Goal: Transaction & Acquisition: Purchase product/service

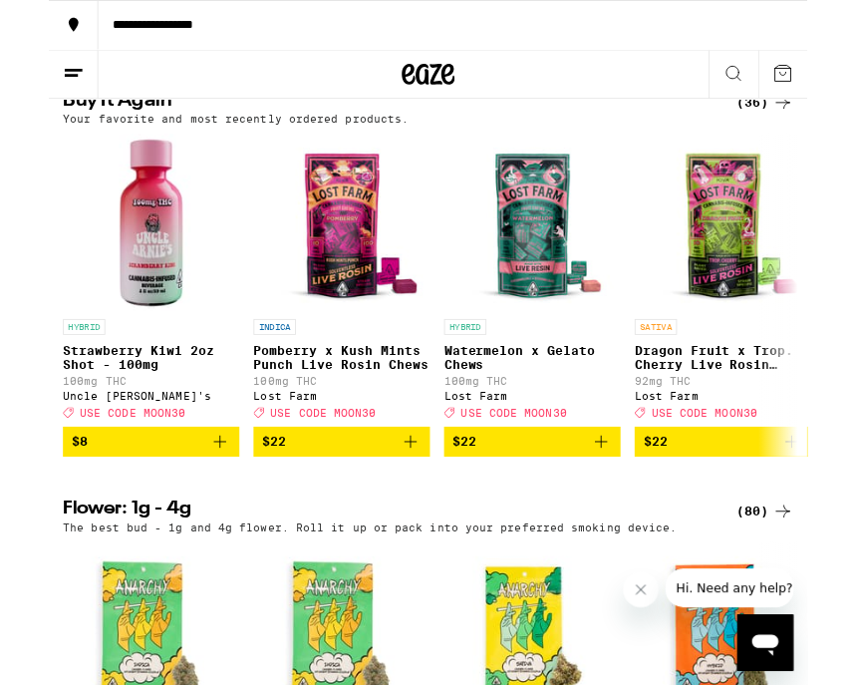
scroll to position [1639, 0]
